Goal: Information Seeking & Learning: Learn about a topic

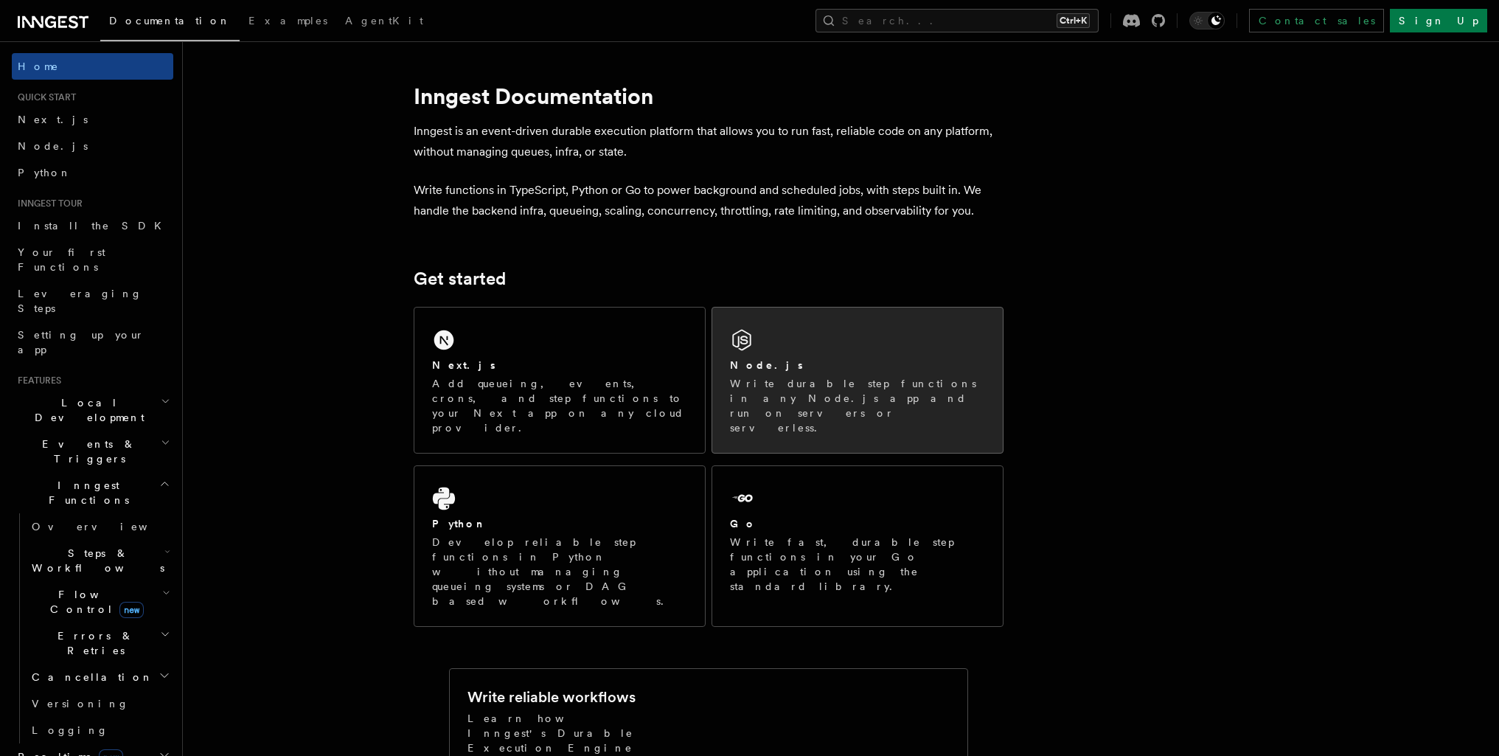
click at [945, 375] on div "Node.js Write durable step functions in any Node.js app and run on servers or s…" at bounding box center [857, 396] width 255 height 77
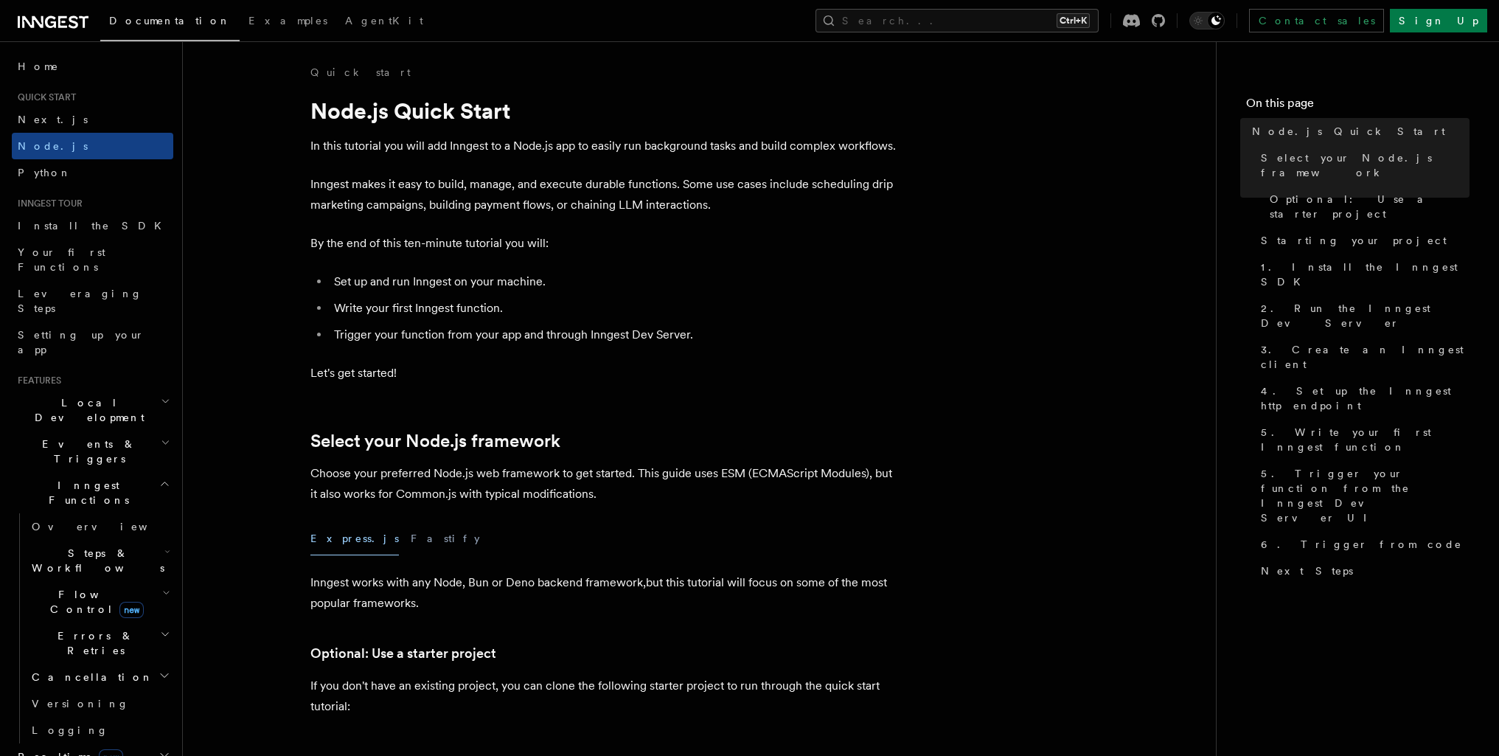
drag, startPoint x: 1501, startPoint y: 27, endPoint x: 1430, endPoint y: -64, distance: 115.0
drag, startPoint x: 1297, startPoint y: 24, endPoint x: 1345, endPoint y: 26, distance: 48.7
click at [1202, 24] on icon "Toggle dark mode" at bounding box center [1198, 21] width 8 height 8
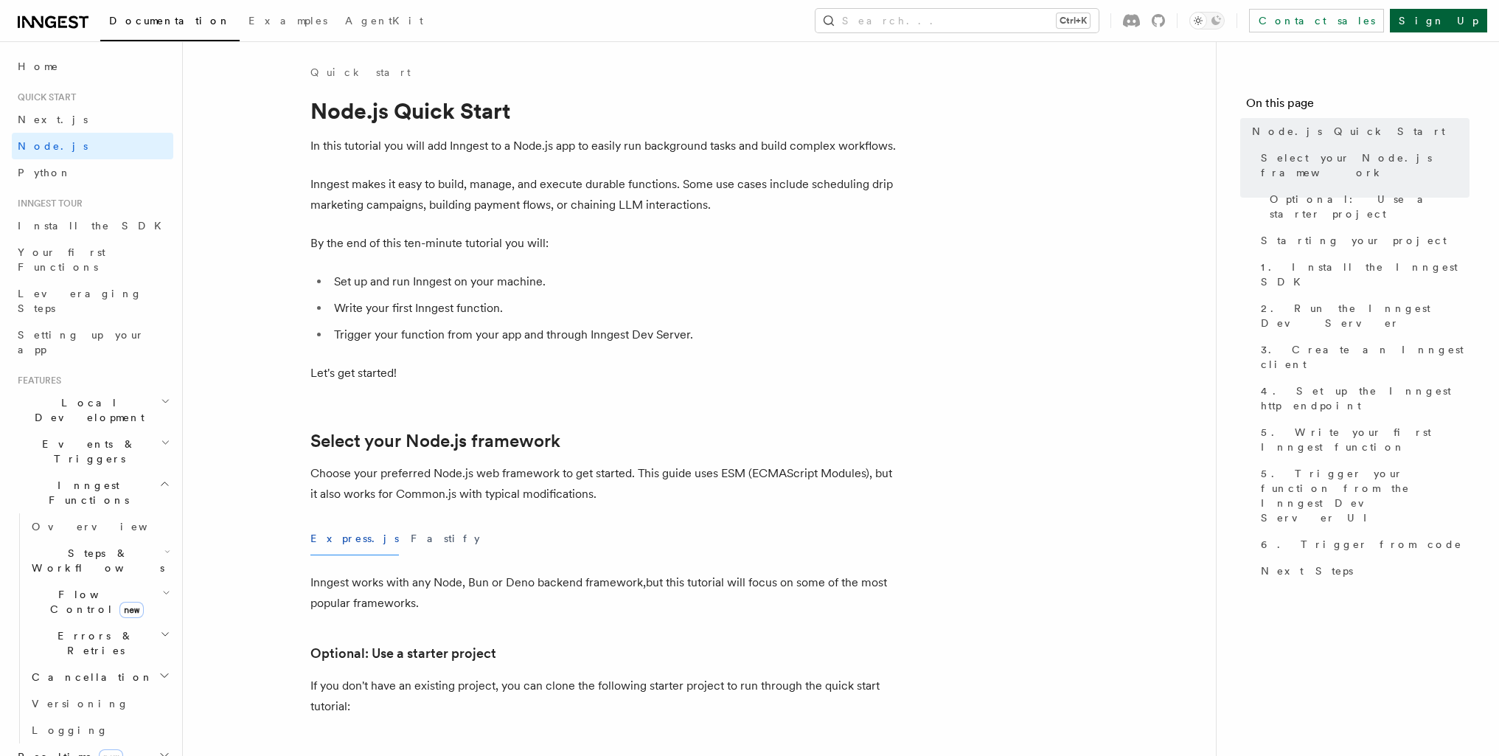
click at [1460, 24] on link "Sign Up" at bounding box center [1438, 21] width 97 height 24
